Goal: Task Accomplishment & Management: Use online tool/utility

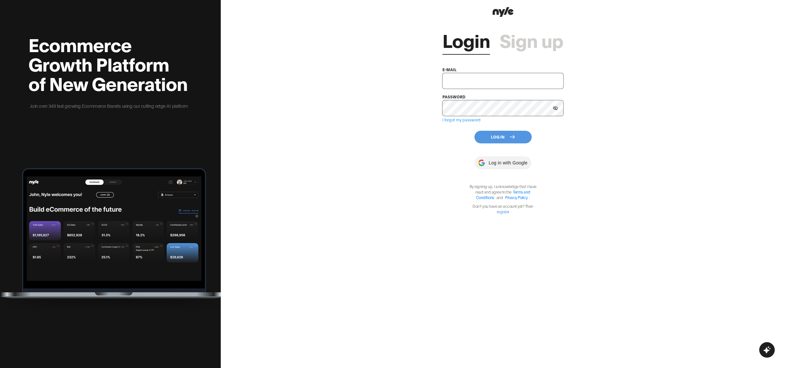
type input "[EMAIL_ADDRESS][PERSON_NAME]"
click at [495, 138] on button "Log In" at bounding box center [503, 137] width 57 height 13
